Goal: Check status: Check status

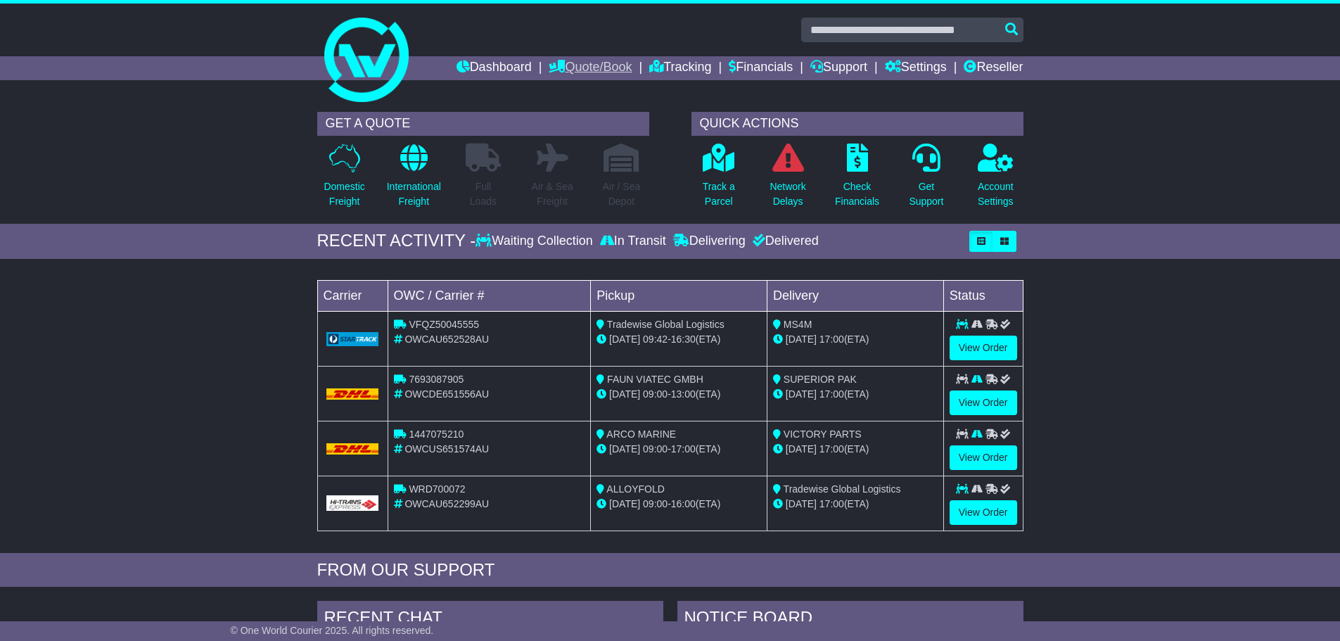
drag, startPoint x: 0, startPoint y: 0, endPoint x: 592, endPoint y: 66, distance: 595.4
click at [592, 66] on link "Quote/Book" at bounding box center [590, 68] width 83 height 24
click at [505, 69] on link "Dashboard" at bounding box center [494, 68] width 75 height 24
click at [729, 191] on p "Track a Parcel" at bounding box center [719, 194] width 32 height 30
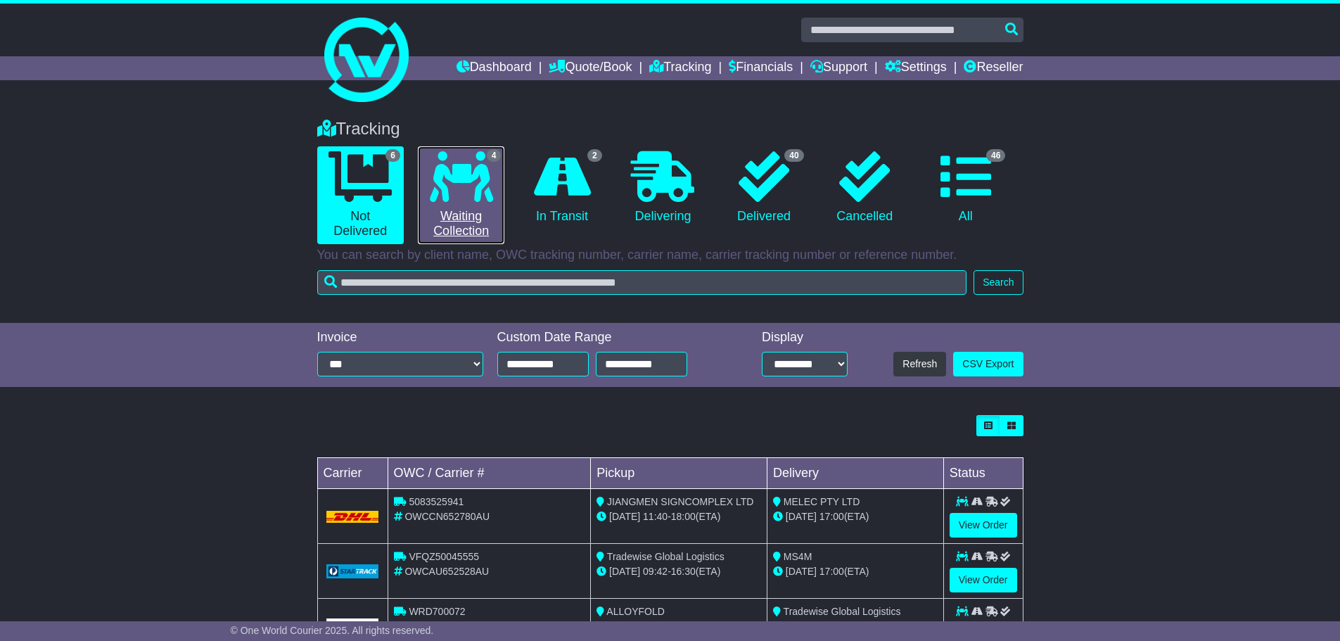
click at [469, 211] on link "4 Waiting Collection" at bounding box center [461, 195] width 87 height 98
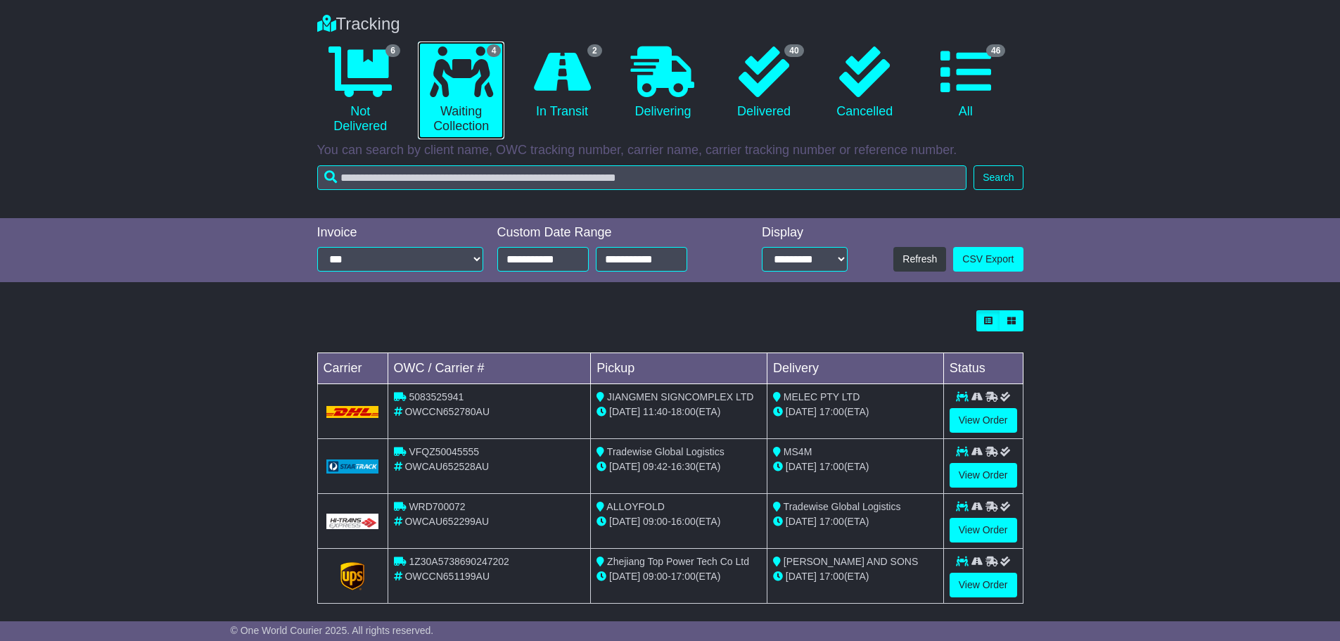
scroll to position [117, 0]
